Goal: Task Accomplishment & Management: Use online tool/utility

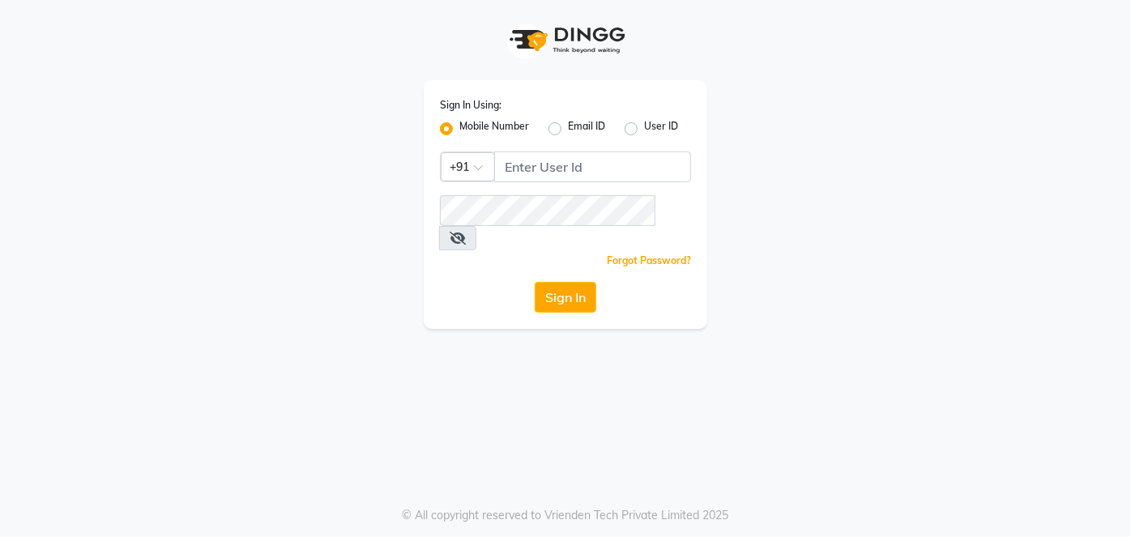
click at [587, 173] on input "Username" at bounding box center [592, 166] width 197 height 31
type input "1"
click at [675, 172] on input "Username" at bounding box center [592, 166] width 197 height 31
type input "8484927380"
click at [560, 282] on button "Sign In" at bounding box center [566, 297] width 62 height 31
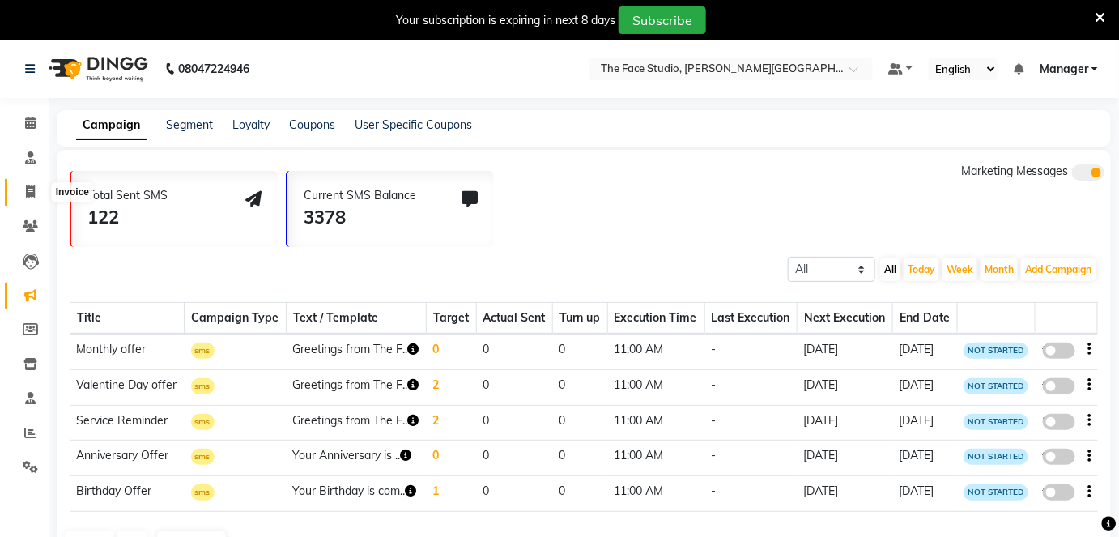
click at [28, 194] on icon at bounding box center [30, 191] width 9 height 12
select select "service"
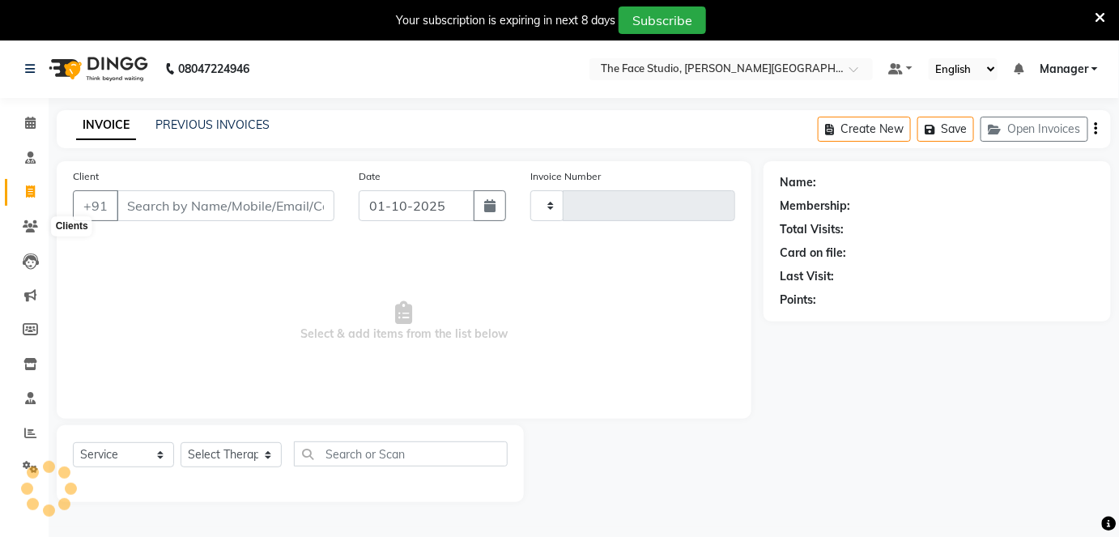
scroll to position [39, 0]
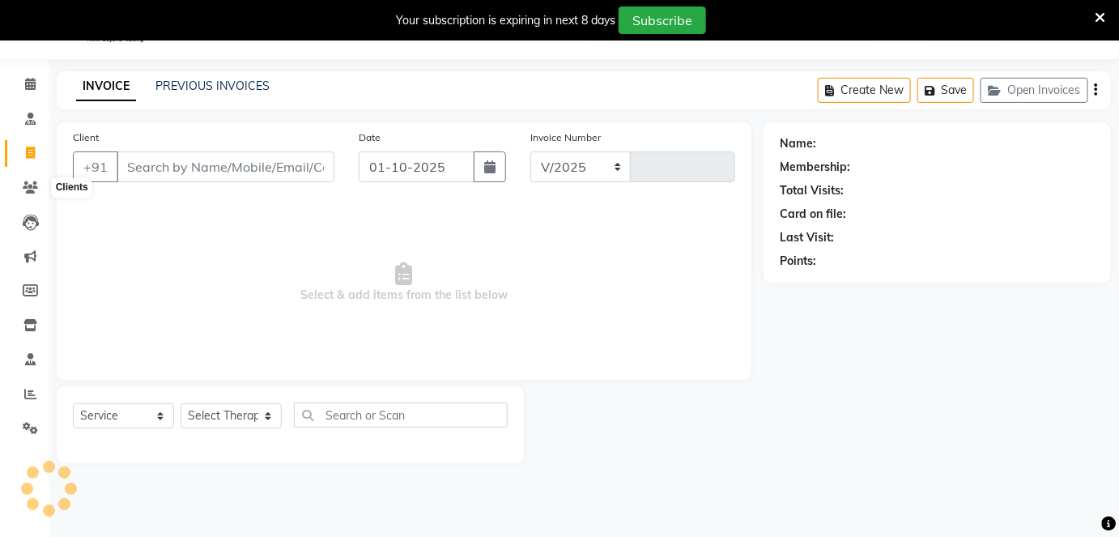
select select "821"
type input "0093"
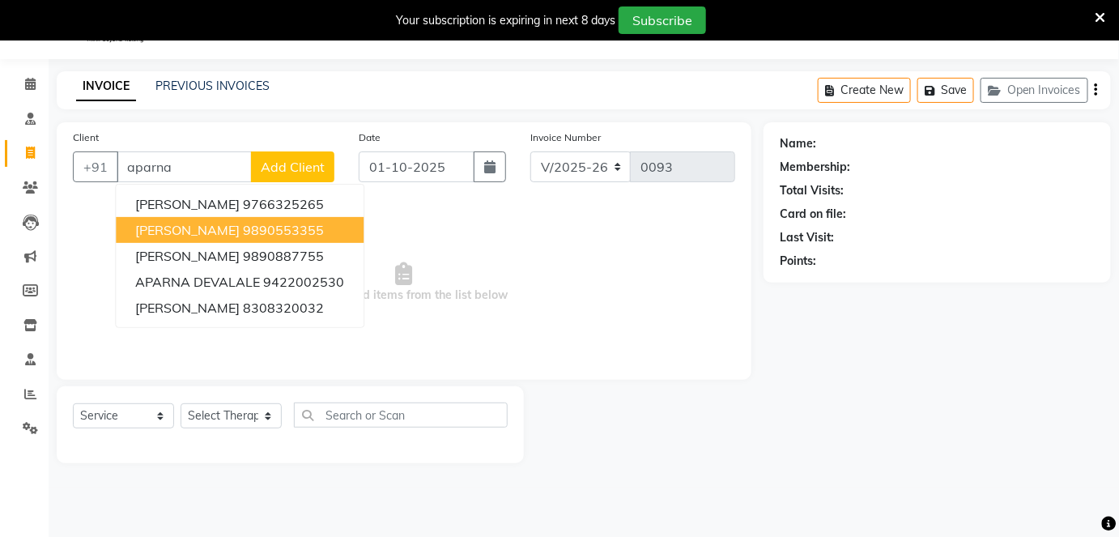
click at [203, 230] on span "[PERSON_NAME]" at bounding box center [187, 230] width 104 height 16
type input "9890553355"
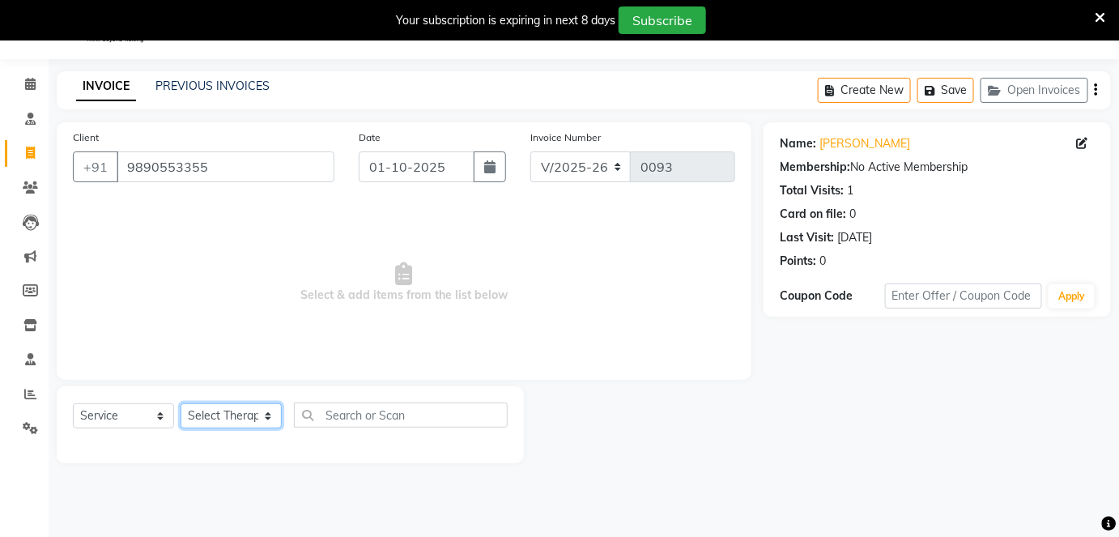
click at [269, 414] on select "Select Therapist [PERSON_NAME] Dr. [PERSON_NAME] Manager [PERSON_NAME] [PERSON_…" at bounding box center [231, 415] width 101 height 25
select select "13491"
click at [181, 403] on select "Select Therapist [PERSON_NAME] Dr. [PERSON_NAME] Manager [PERSON_NAME] [PERSON_…" at bounding box center [231, 415] width 101 height 25
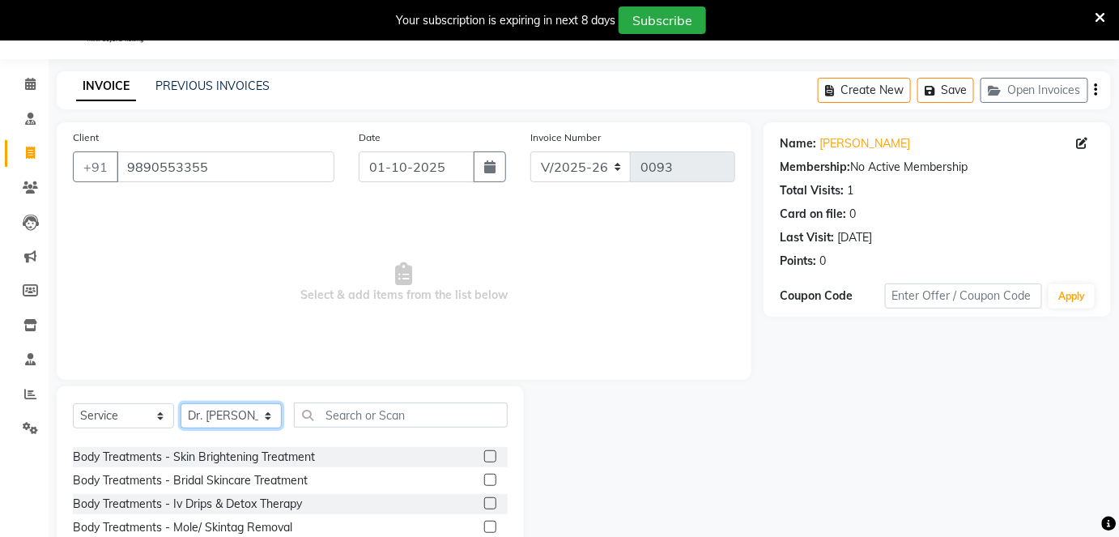
scroll to position [134, 0]
click at [334, 413] on input "text" at bounding box center [401, 414] width 214 height 25
